Goal: Task Accomplishment & Management: Use online tool/utility

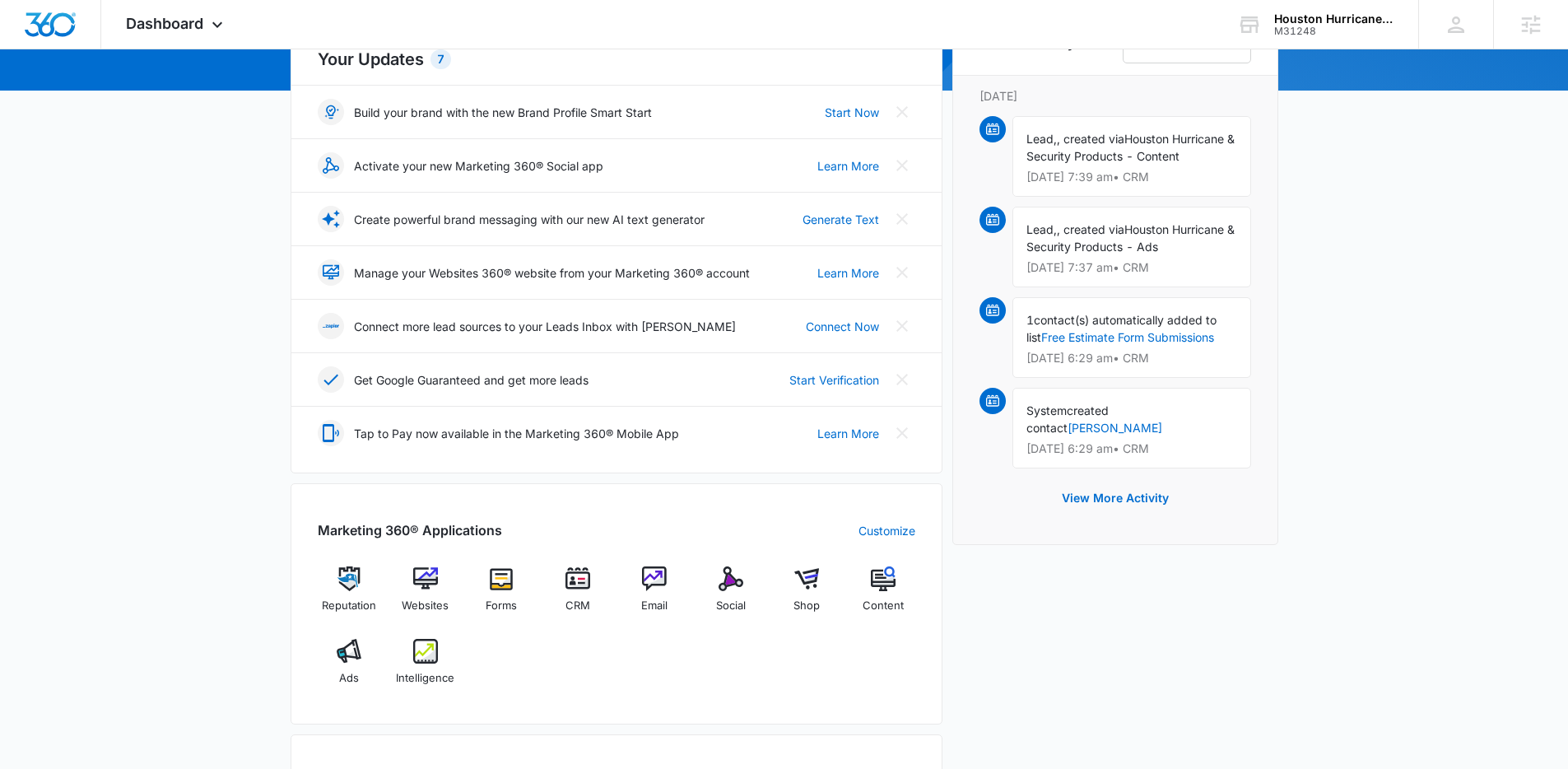
scroll to position [308, 0]
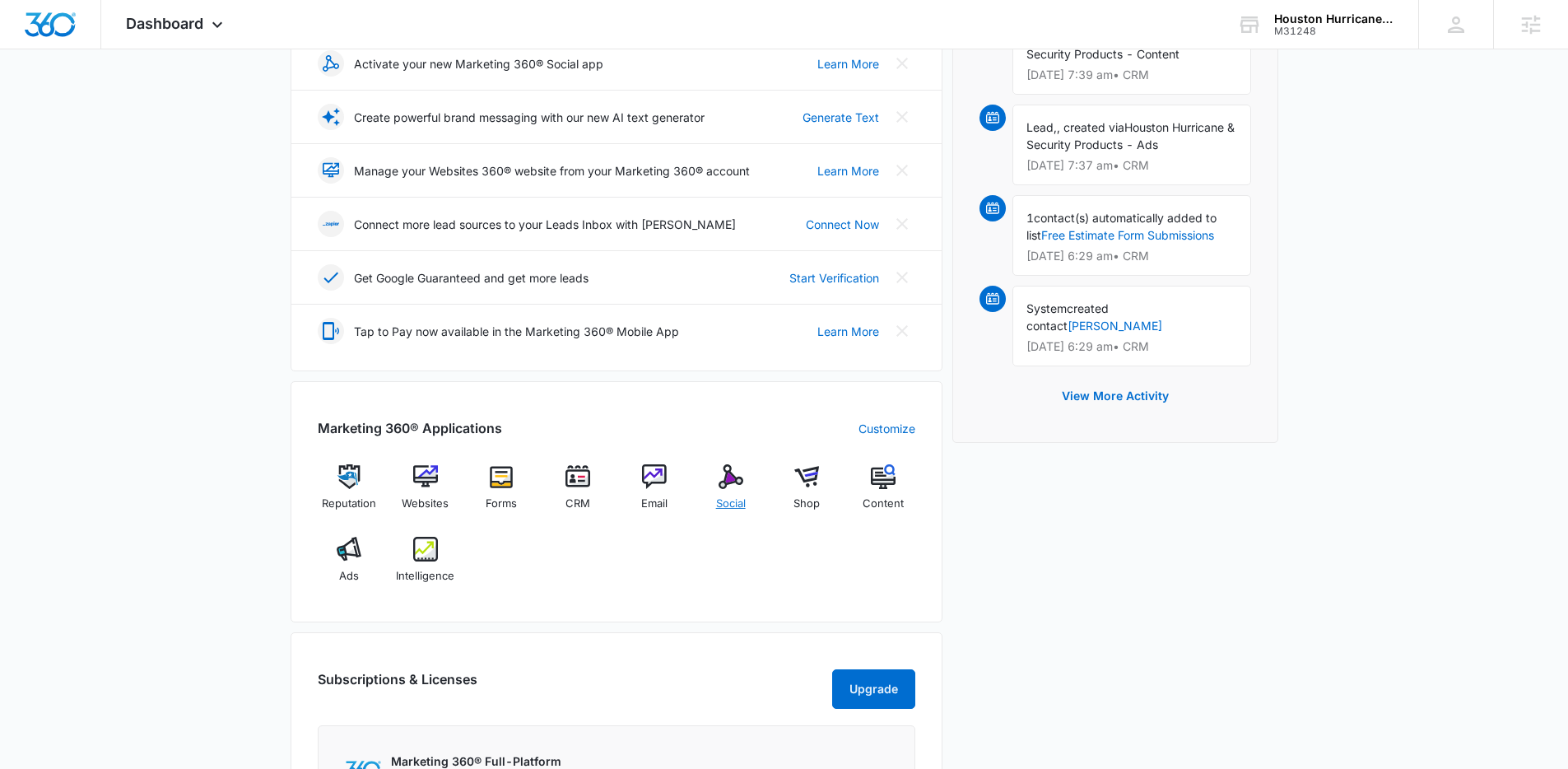
click at [728, 470] on img at bounding box center [731, 476] width 25 height 25
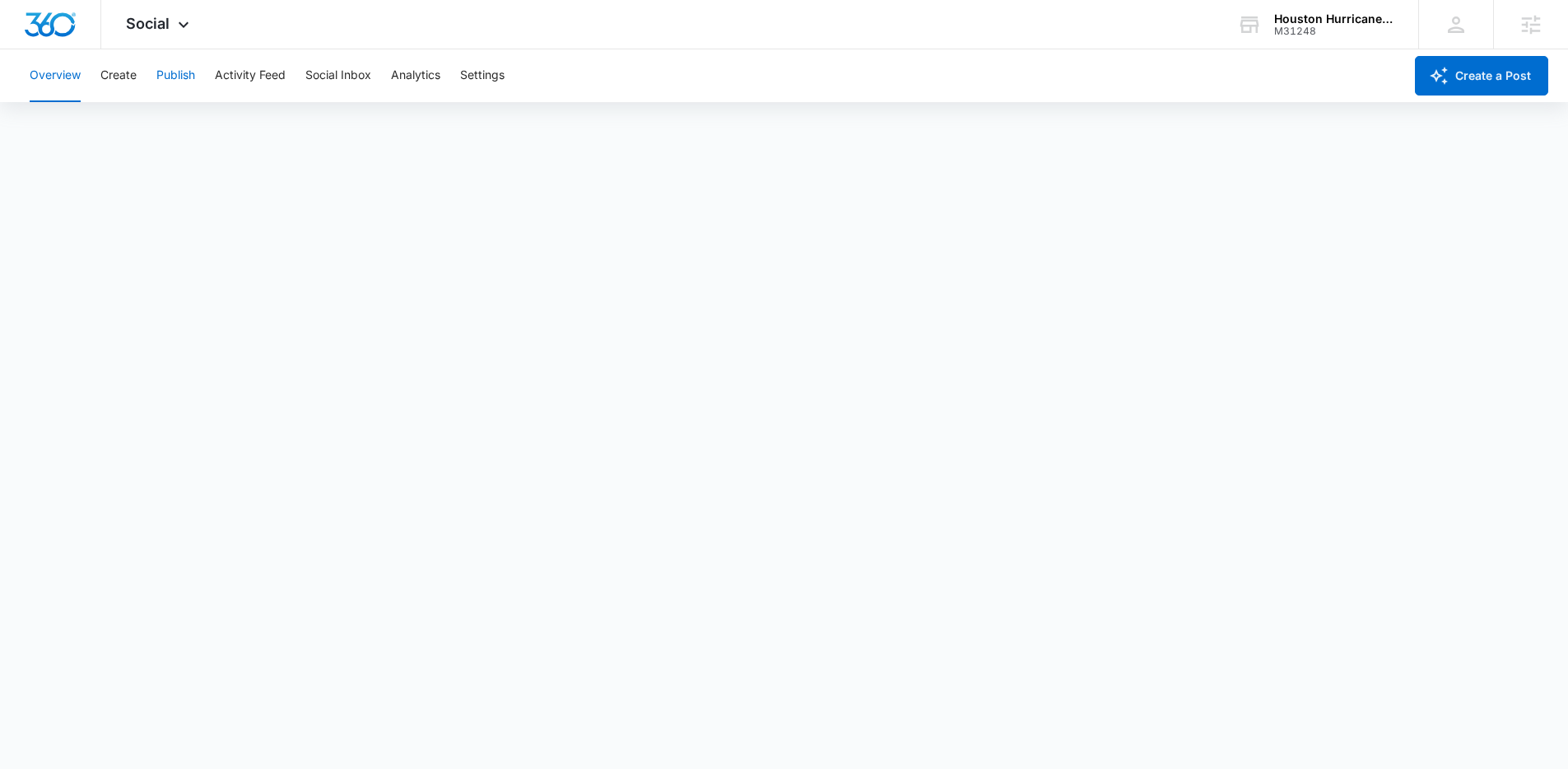
click at [162, 80] on button "Publish" at bounding box center [175, 76] width 39 height 53
click at [126, 78] on button "Create" at bounding box center [118, 76] width 36 height 53
click at [146, 132] on button "Approvals" at bounding box center [161, 126] width 56 height 46
click at [174, 84] on button "Publish" at bounding box center [175, 76] width 39 height 53
